Goal: Information Seeking & Learning: Learn about a topic

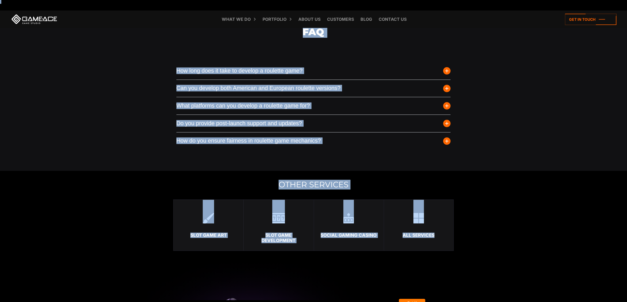
scroll to position [1350, 0]
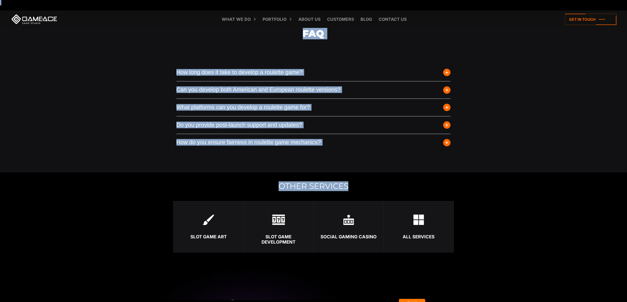
drag, startPoint x: 155, startPoint y: 210, endPoint x: 377, endPoint y: 186, distance: 223.4
click at [448, 146] on span "button" at bounding box center [446, 142] width 7 height 7
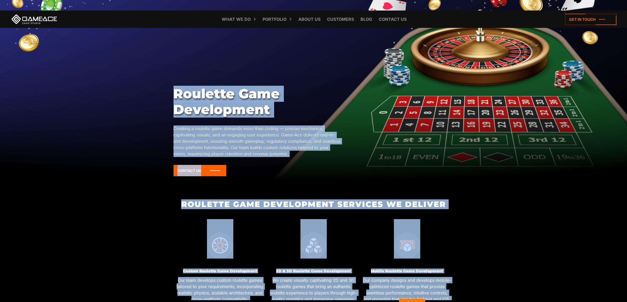
scroll to position [132, 0]
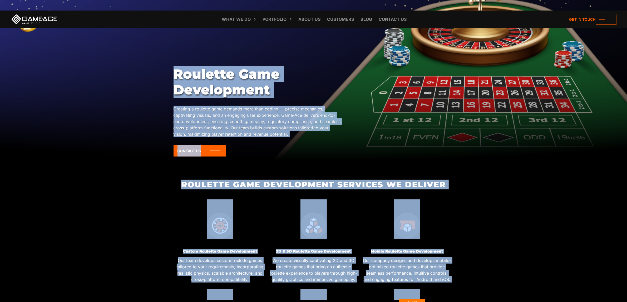
click at [279, 207] on div at bounding box center [314, 222] width 90 height 45
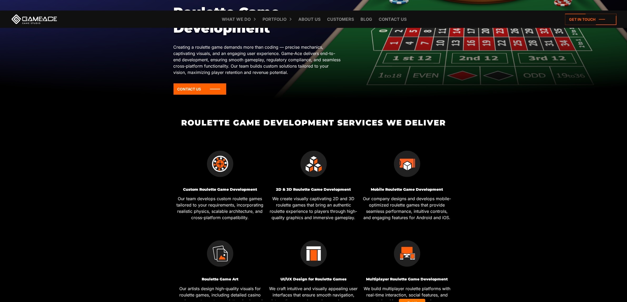
scroll to position [198, 0]
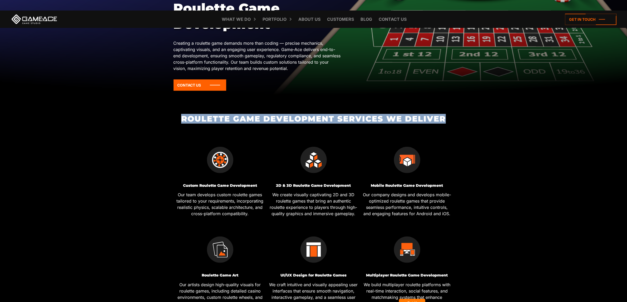
drag, startPoint x: 181, startPoint y: 124, endPoint x: 178, endPoint y: 118, distance: 7.1
click at [178, 118] on div "Roulette Game Development Services We Deliver Custom Roulette Game Development …" at bounding box center [313, 214] width 281 height 199
copy div "Roulette Game Development Services We Deliver"
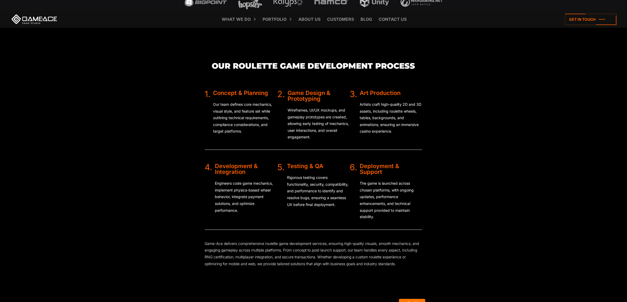
scroll to position [1021, 0]
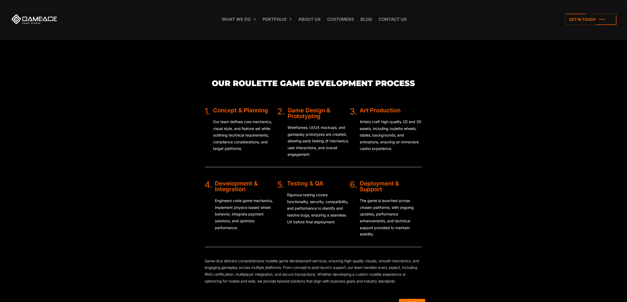
copy div "Game Design & Prototyping"
drag, startPoint x: 287, startPoint y: 110, endPoint x: 323, endPoint y: 116, distance: 36.9
click at [324, 116] on div "2. Game Design & Prototyping Wireframes, UI/UX mockups, and gameplay prototypes…" at bounding box center [313, 135] width 72 height 56
copy div "Art Production"
drag, startPoint x: 359, startPoint y: 110, endPoint x: 417, endPoint y: 105, distance: 58.2
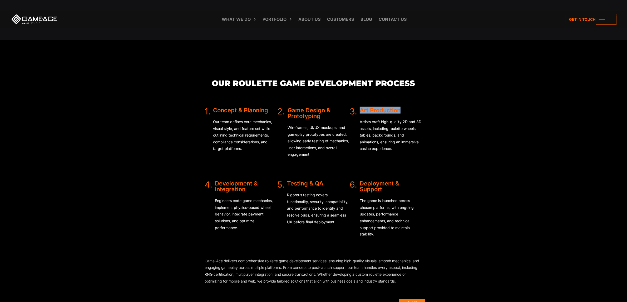
click at [417, 105] on div "1. Concept & Planning Our team defines core mechanics, visual style, and featur…" at bounding box center [314, 177] width 218 height 153
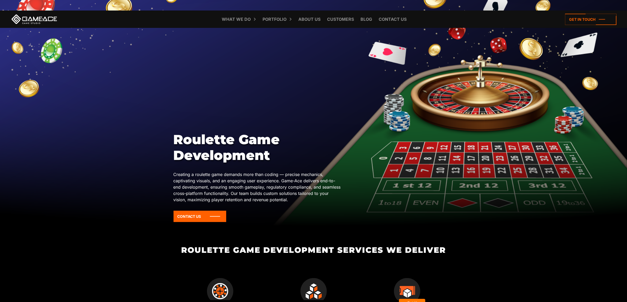
scroll to position [66, 0]
drag, startPoint x: 219, startPoint y: 177, endPoint x: 167, endPoint y: 138, distance: 65.7
copy body "Roulette Game Development Creating a roulette game demands more than coding — p…"
